Goal: Task Accomplishment & Management: Manage account settings

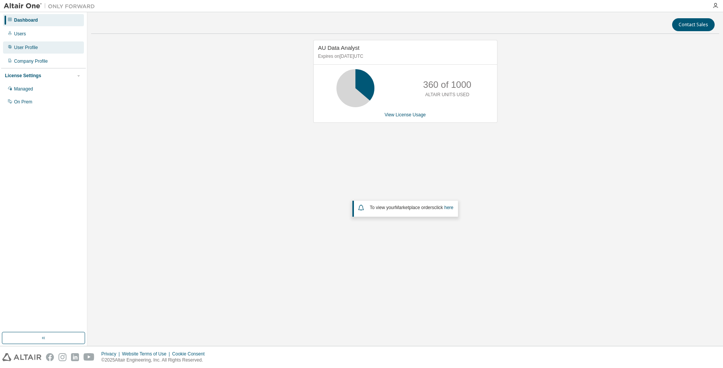
click at [24, 47] on div "User Profile" at bounding box center [26, 47] width 24 height 6
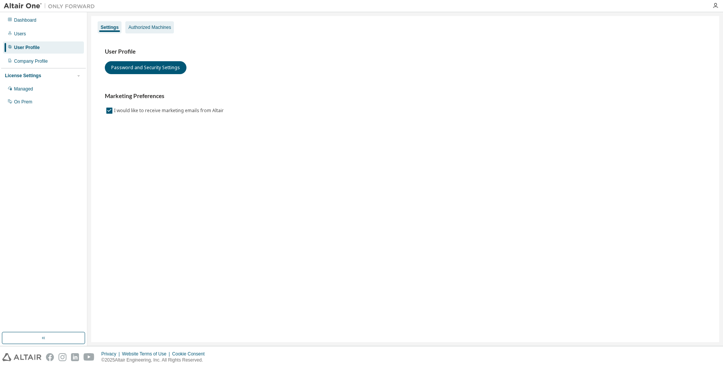
click at [154, 22] on div "Authorized Machines" at bounding box center [149, 27] width 49 height 12
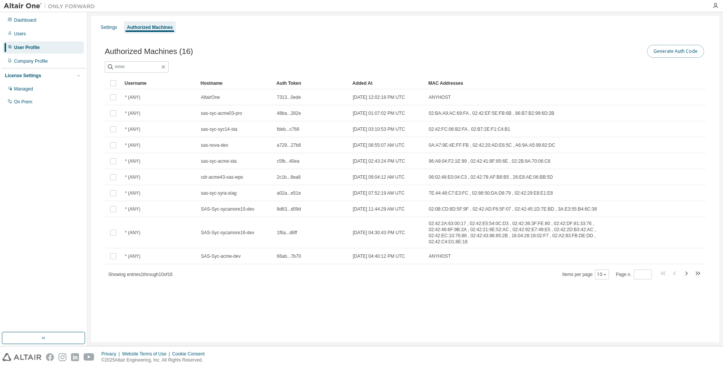
click at [673, 51] on button "Generate Auth Code" at bounding box center [675, 51] width 57 height 13
